Goal: Transaction & Acquisition: Purchase product/service

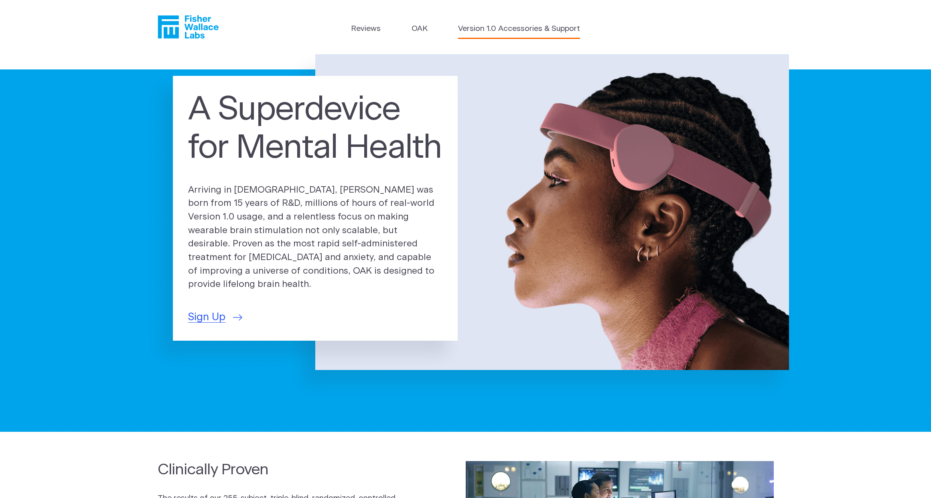
click at [520, 24] on link "Version 1.0 Accessories & Support" at bounding box center [519, 29] width 122 height 12
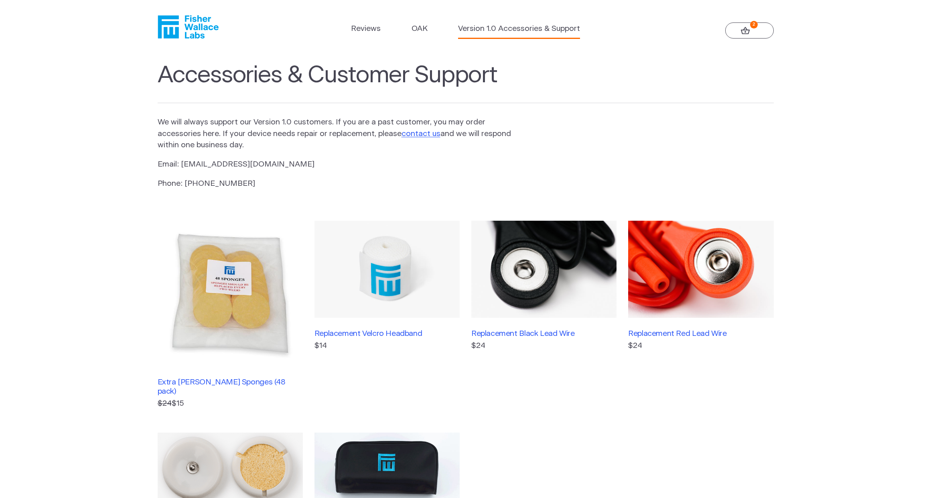
click at [555, 221] on img at bounding box center [543, 269] width 145 height 97
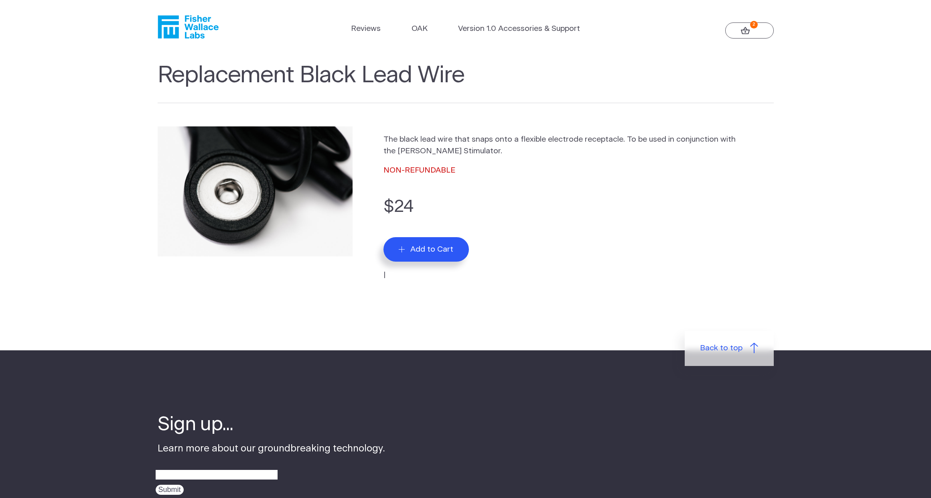
click at [435, 237] on button "Add to Cart" at bounding box center [425, 249] width 85 height 24
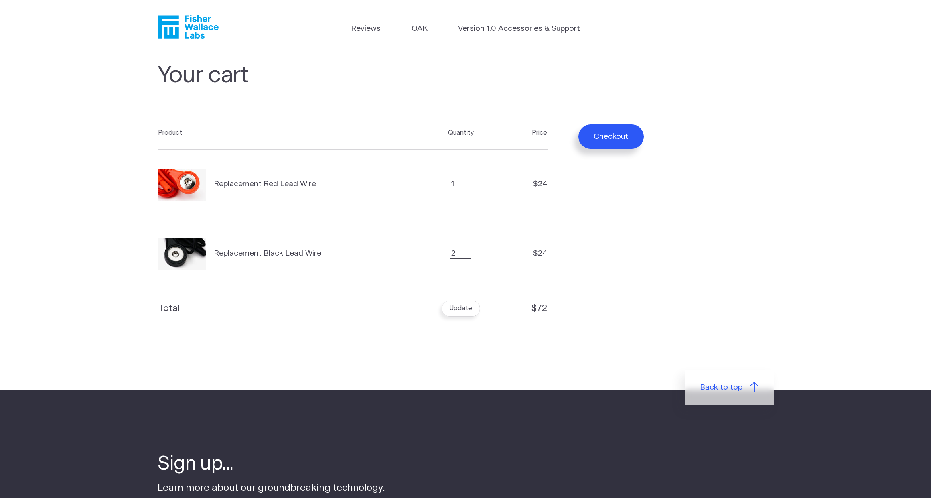
scroll to position [3, 0]
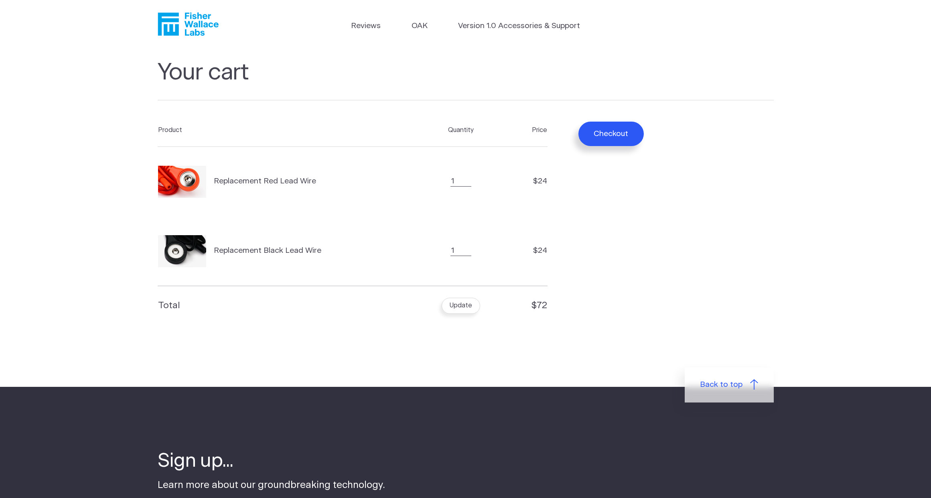
type input "1"
click at [471, 245] on input "1" at bounding box center [460, 250] width 21 height 10
click at [470, 298] on button "Update" at bounding box center [460, 306] width 38 height 16
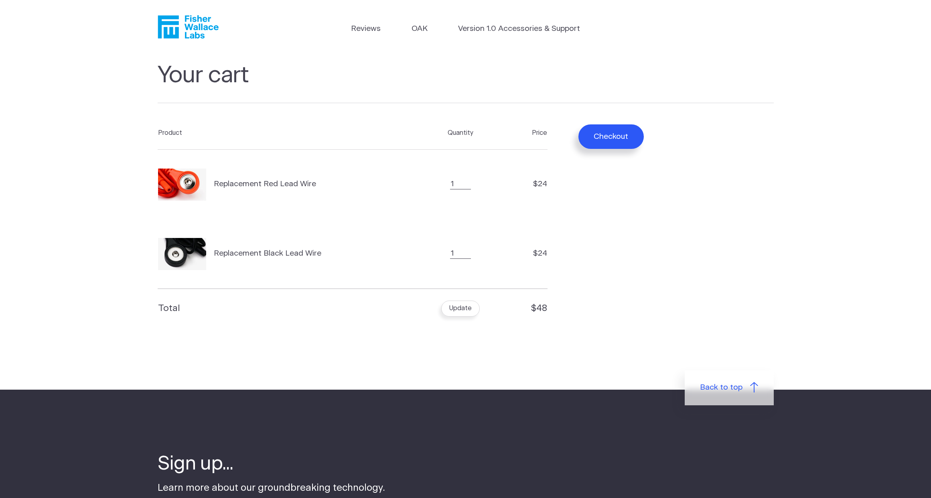
click at [578, 124] on button "Checkout" at bounding box center [610, 136] width 65 height 24
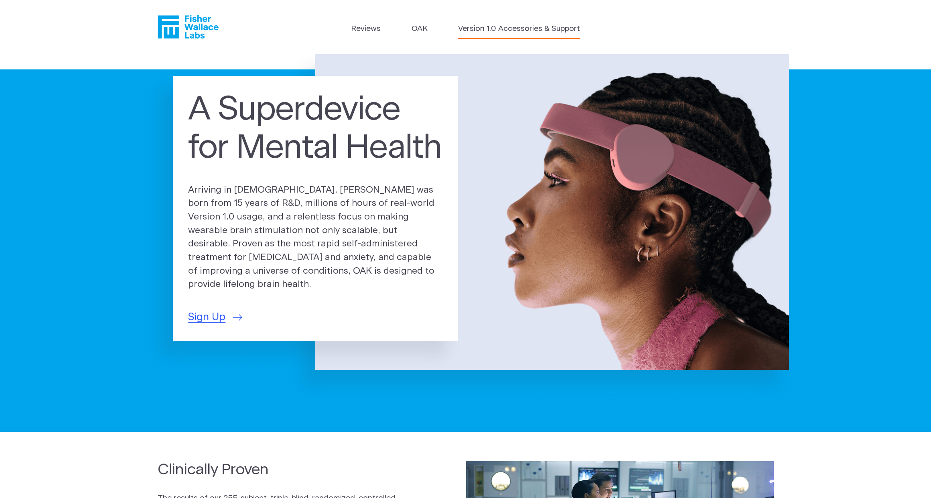
click at [532, 24] on link "Version 1.0 Accessories & Support" at bounding box center [519, 29] width 122 height 12
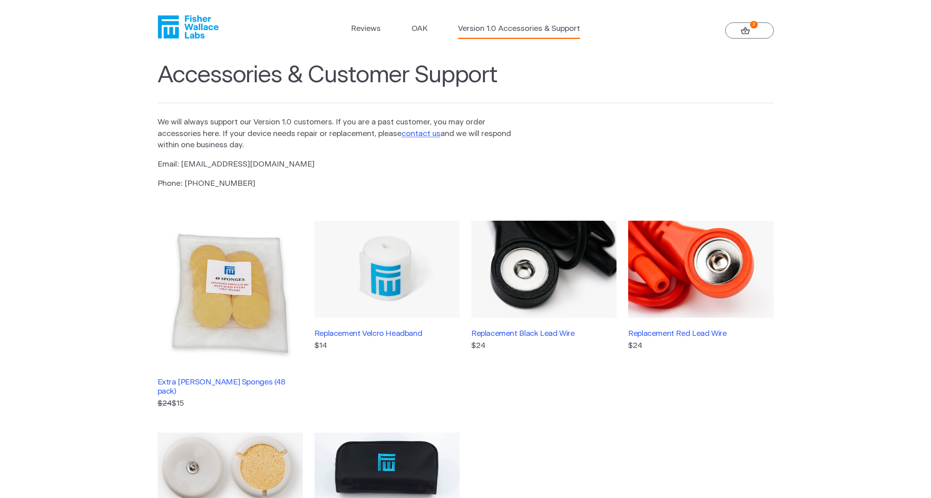
click at [523, 221] on img at bounding box center [543, 269] width 145 height 97
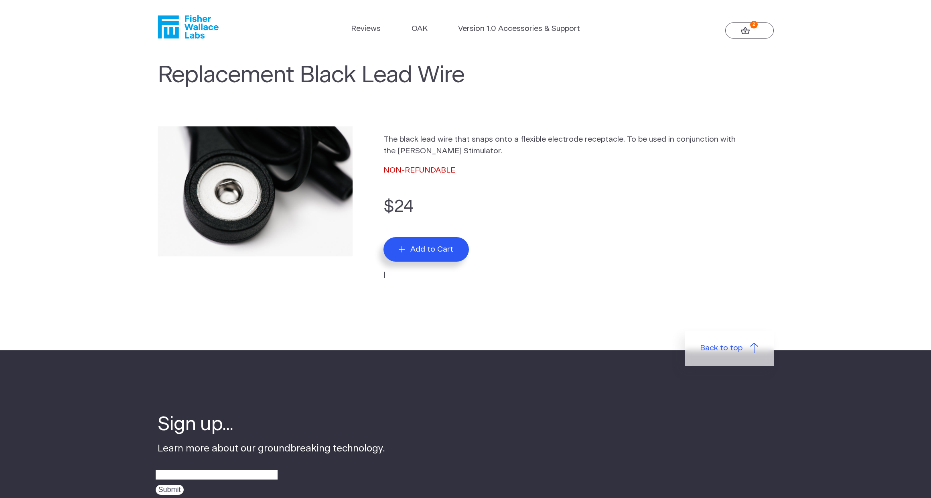
click at [448, 245] on span "Add to Cart" at bounding box center [431, 249] width 43 height 9
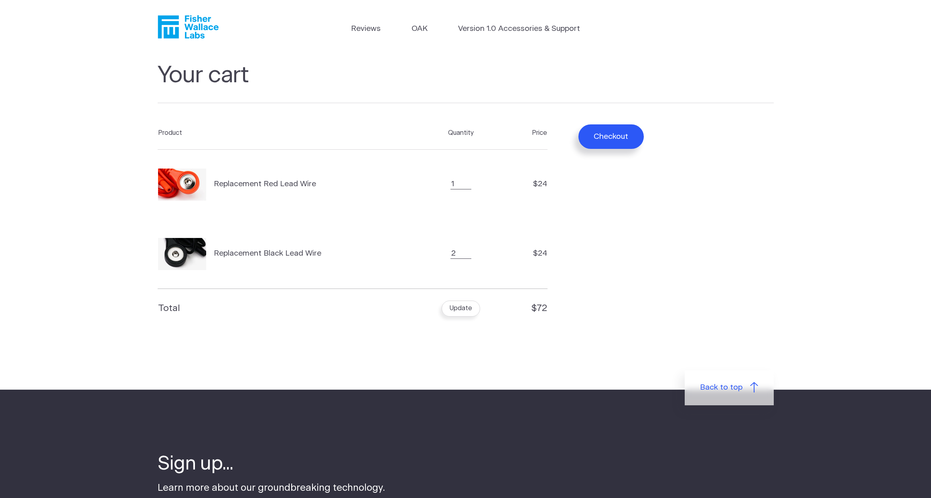
click at [316, 178] on span "Replacement Red Lead Wire" at bounding box center [265, 184] width 102 height 12
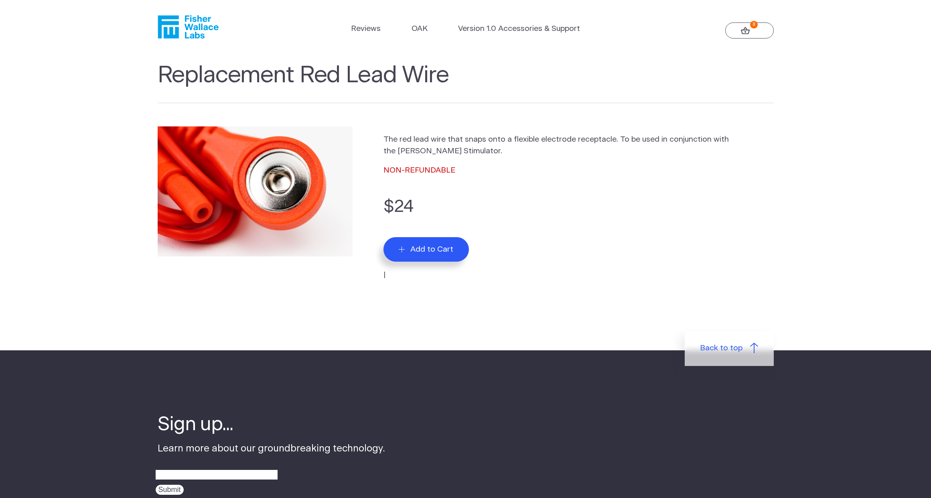
click at [435, 245] on span "Add to Cart" at bounding box center [431, 249] width 43 height 9
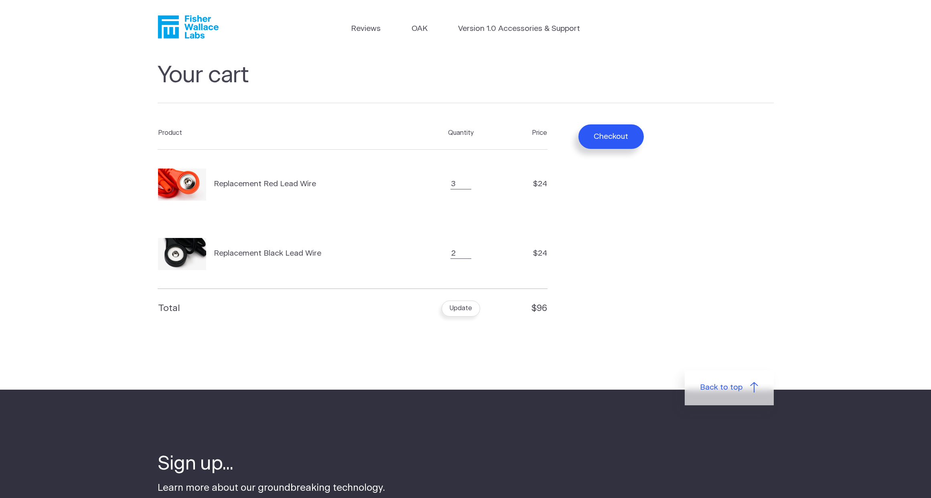
click at [470, 179] on input "3" at bounding box center [460, 184] width 21 height 10
click at [470, 179] on input "2" at bounding box center [460, 184] width 21 height 10
type input "1"
click at [470, 179] on input "1" at bounding box center [460, 184] width 21 height 10
type input "1"
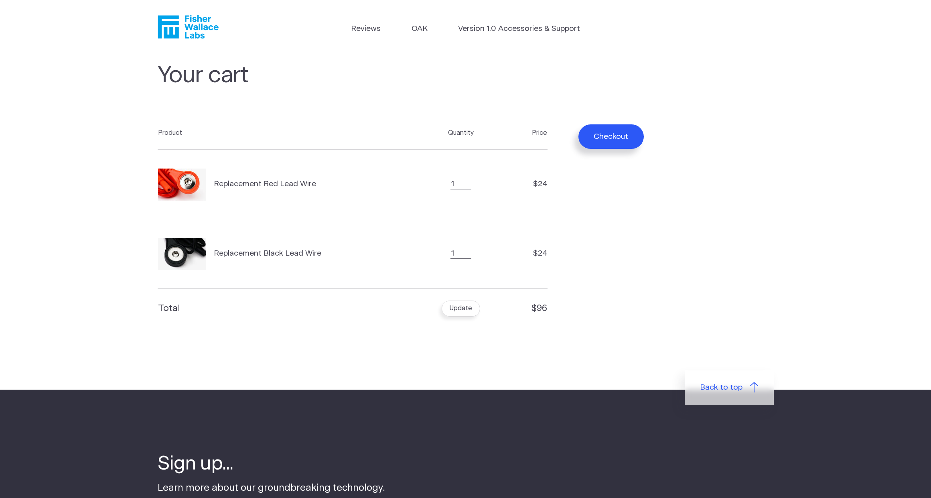
click at [470, 248] on input "1" at bounding box center [460, 253] width 21 height 10
click at [468, 300] on button "Update" at bounding box center [460, 308] width 38 height 16
click at [578, 124] on button "Checkout" at bounding box center [610, 136] width 65 height 24
